Goal: Task Accomplishment & Management: Complete application form

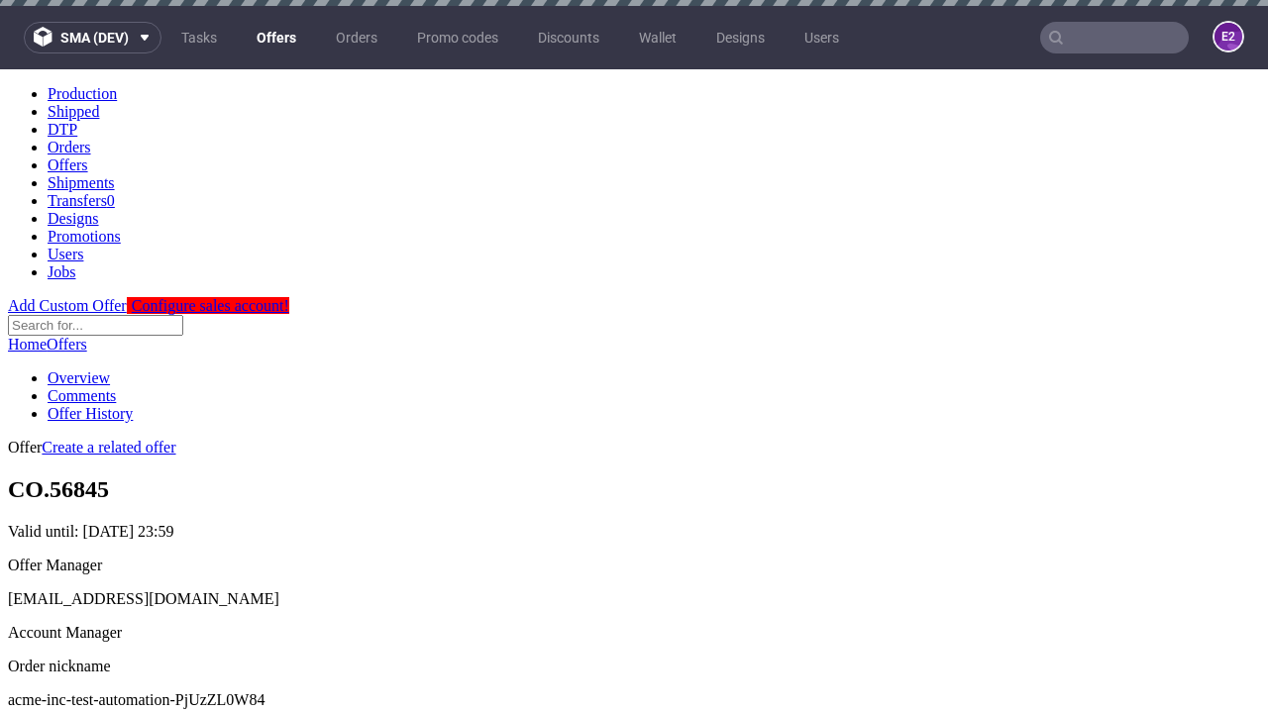
scroll to position [6, 0]
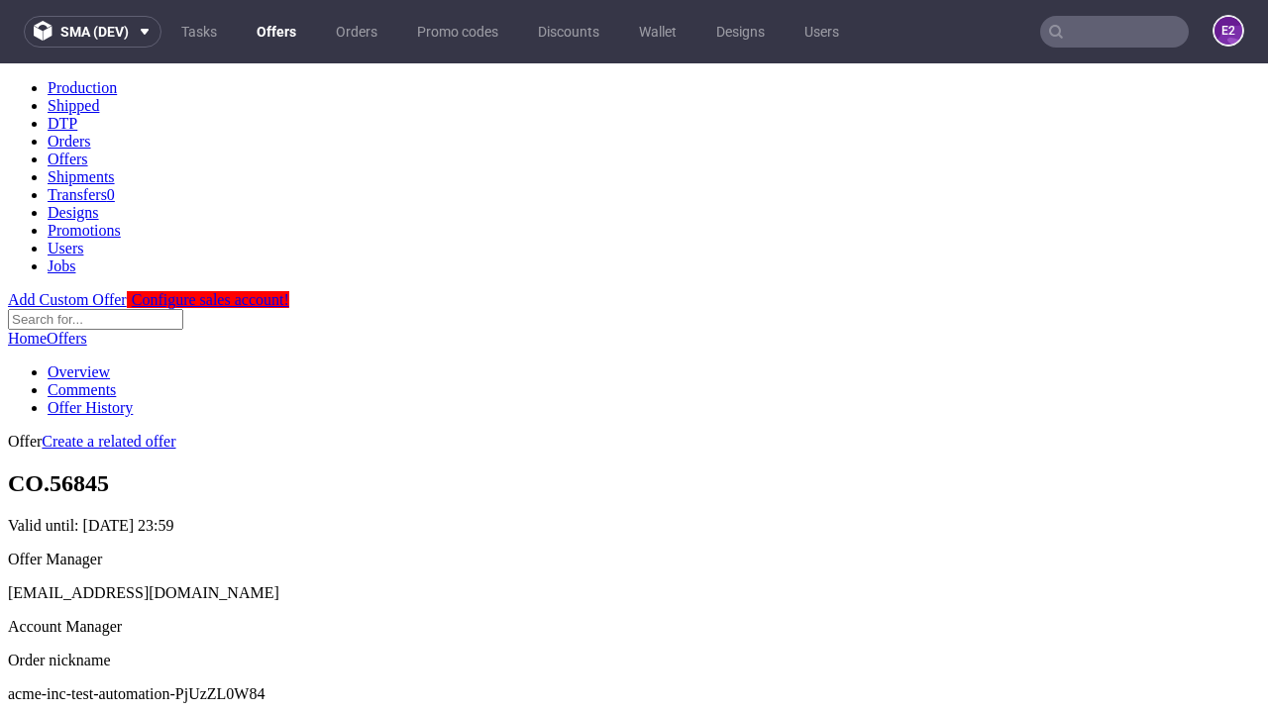
scroll to position [675, 0]
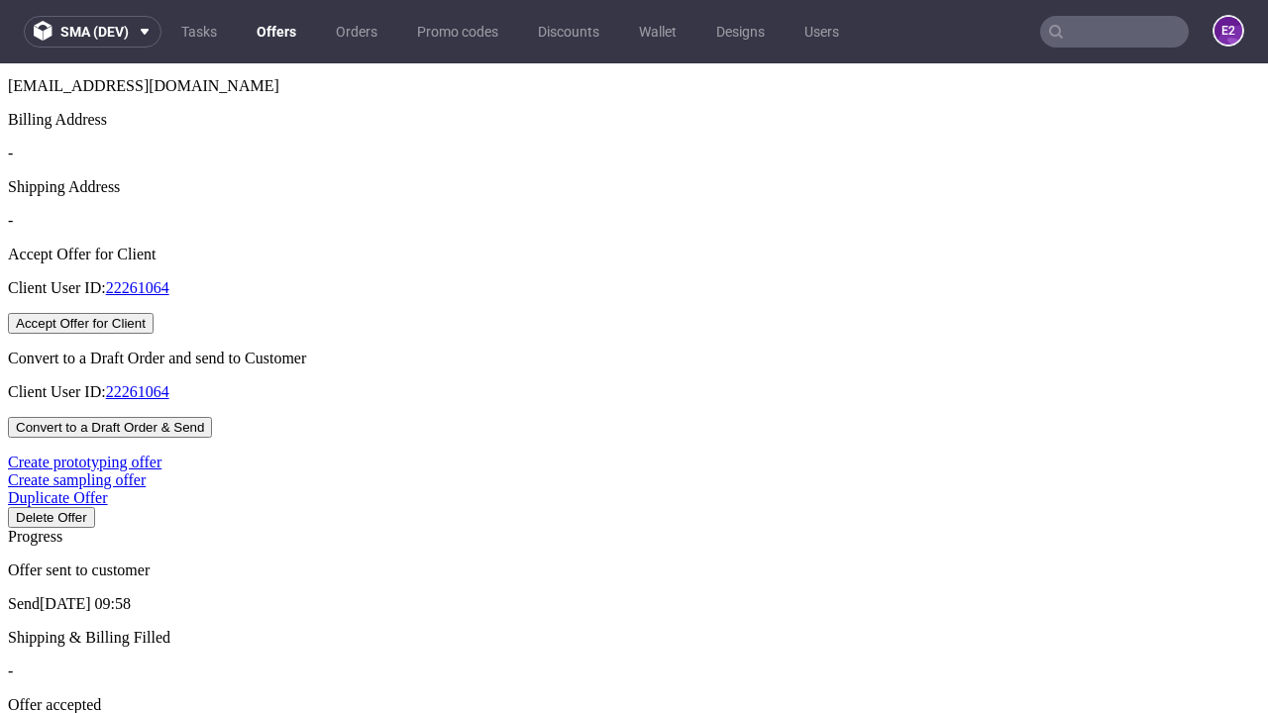
click at [153, 334] on button "Accept Offer for Client" at bounding box center [81, 323] width 146 height 21
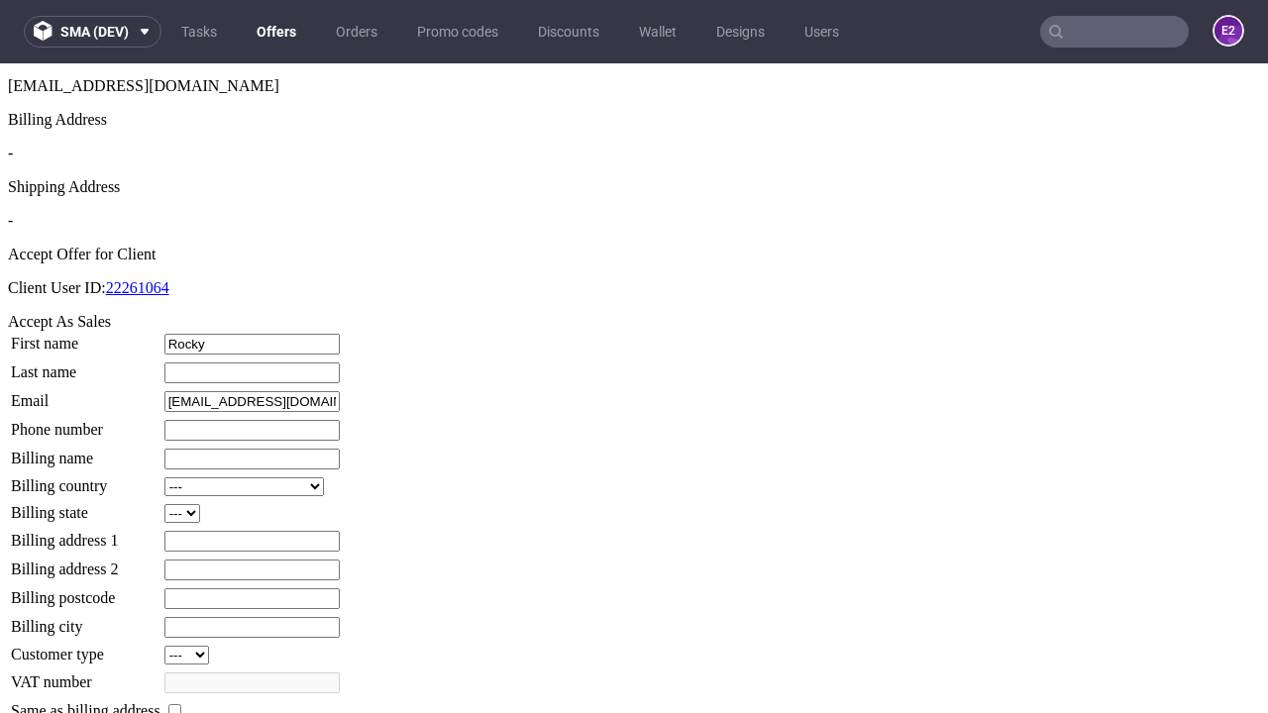
type input "Rocky"
type input "Ondricka"
type input "1509813888"
type input "Emilio81"
select select "13"
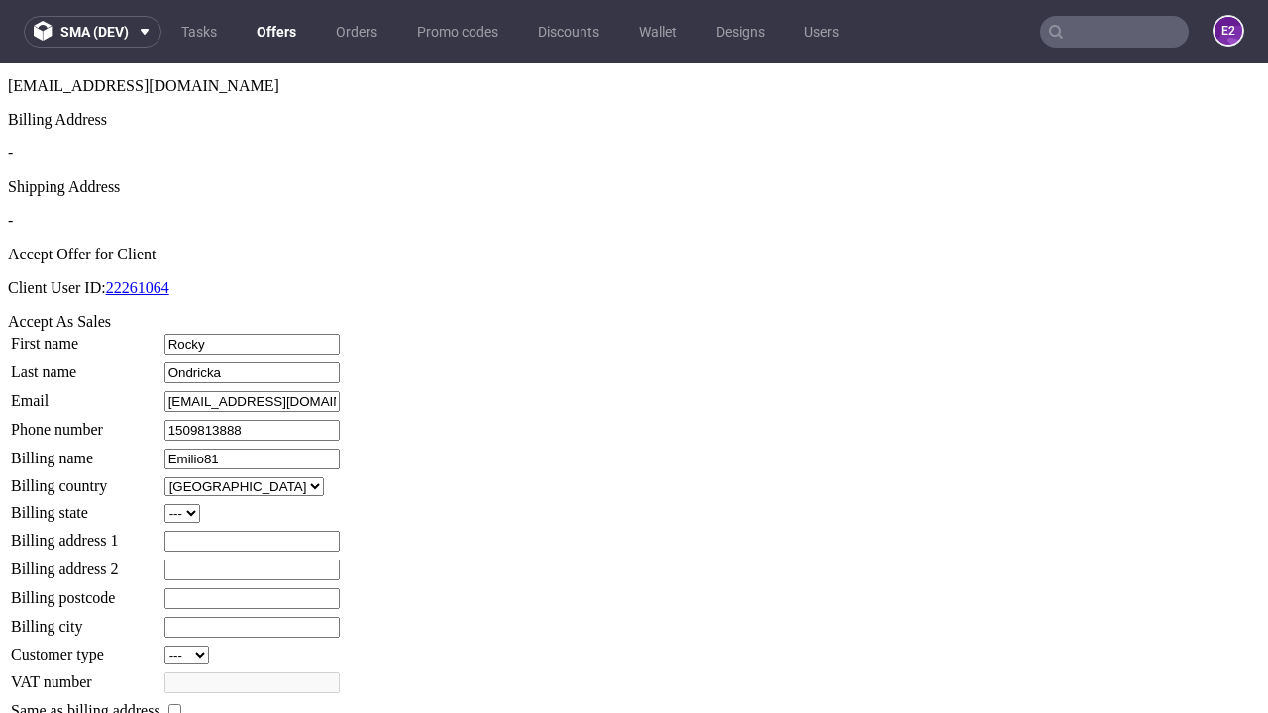
select select "132"
type input "Emilio81"
type input "[STREET_ADDRESS]"
type input "FN2 6NA"
type input "Will-on-[PERSON_NAME]"
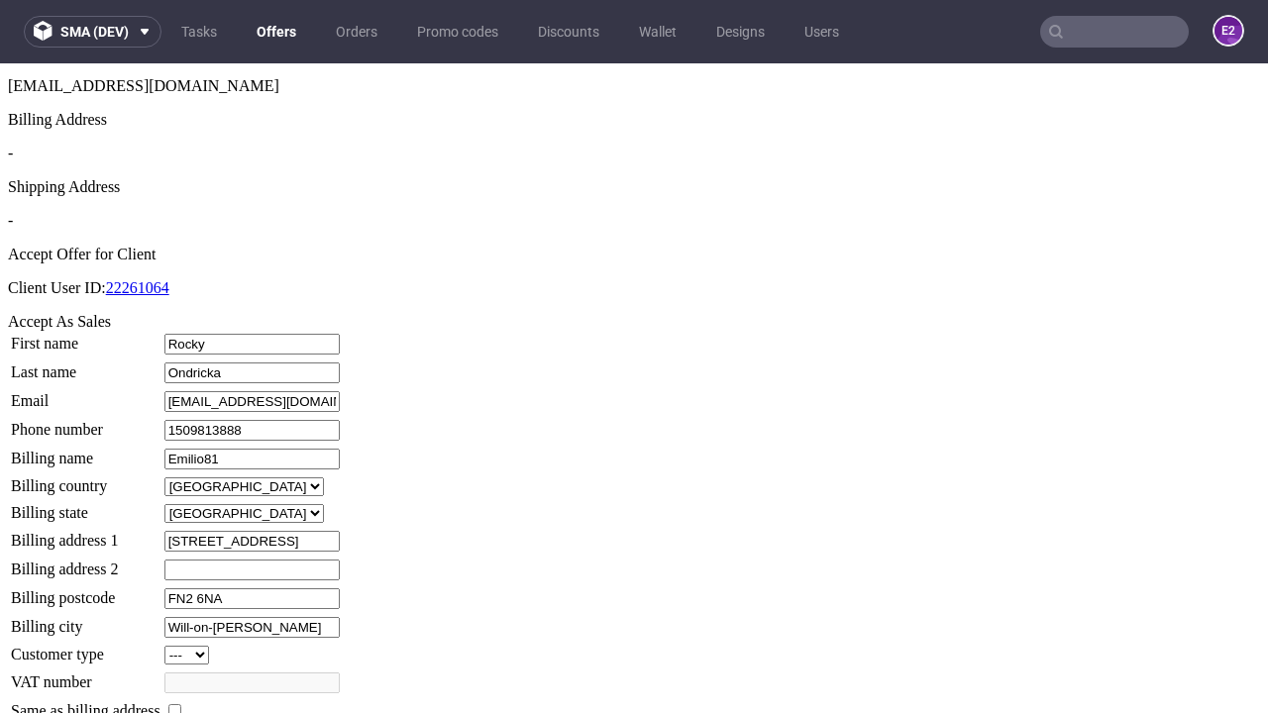
click at [181, 704] on input "checkbox" at bounding box center [174, 710] width 13 height 13
checkbox input "true"
type input "Emilio81"
select select "13"
type input "[STREET_ADDRESS]"
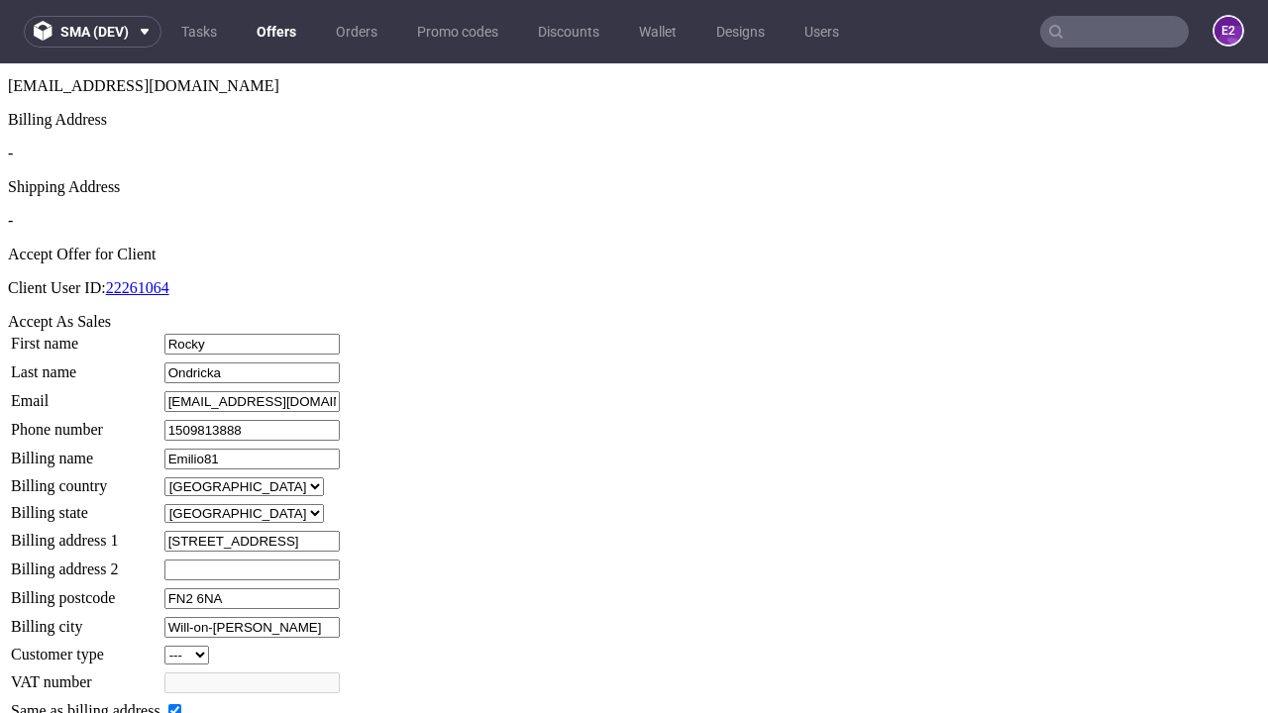
type input "FN2 6NA"
type input "Will-on-[PERSON_NAME]"
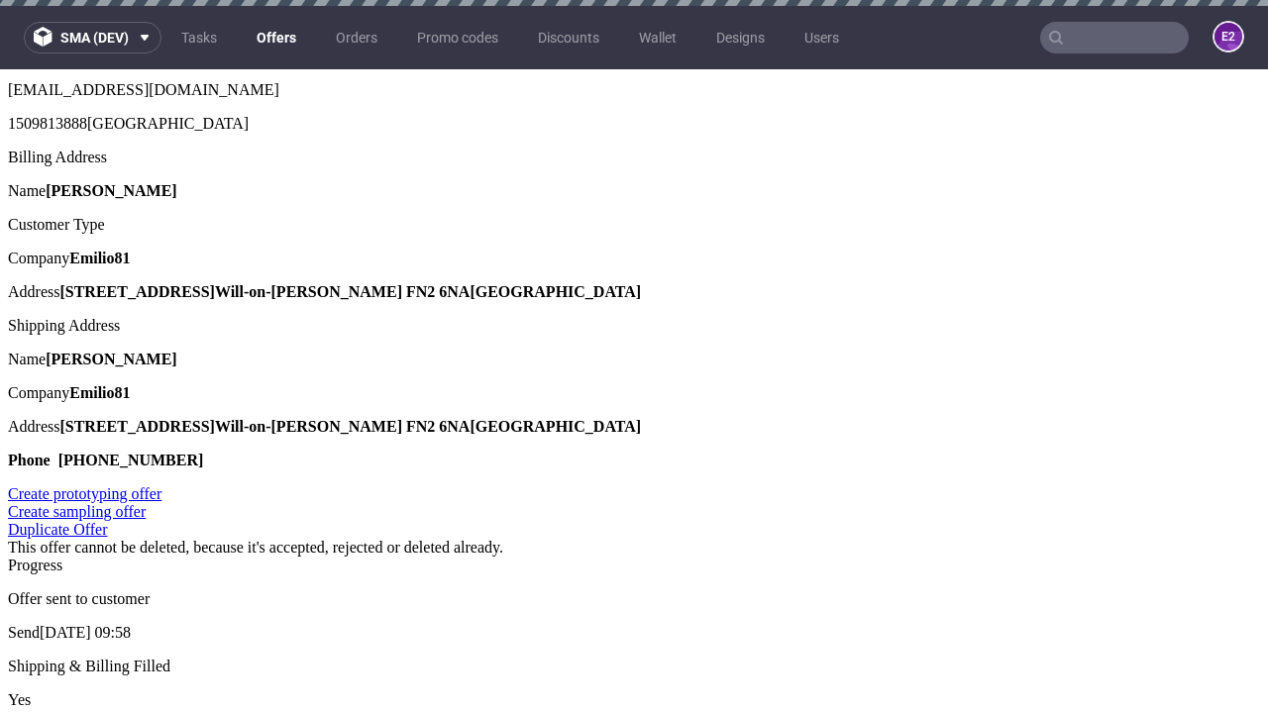
scroll to position [0, 0]
